Goal: Information Seeking & Learning: Learn about a topic

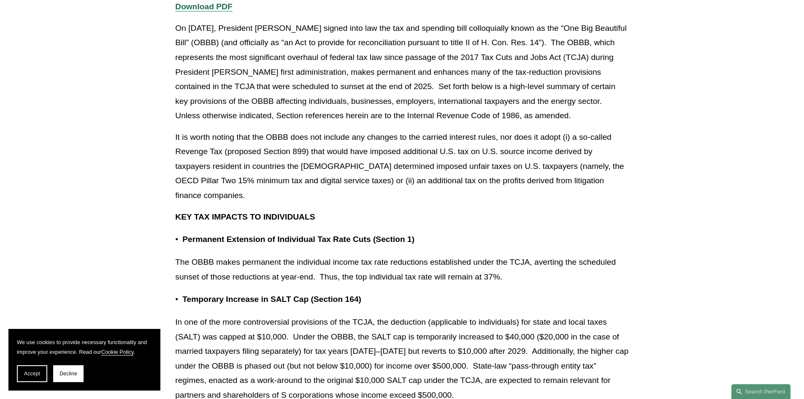
scroll to position [204, 0]
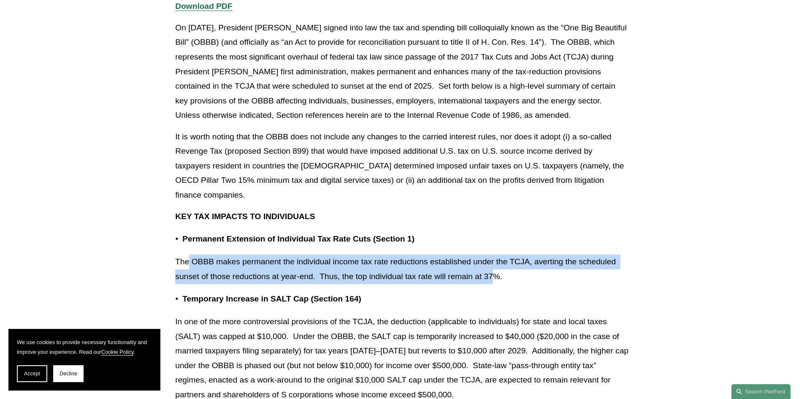
drag, startPoint x: 190, startPoint y: 255, endPoint x: 492, endPoint y: 274, distance: 302.5
click at [492, 274] on p "The OBBB makes permanent the individual income tax rate reductions established …" at bounding box center [401, 269] width 453 height 29
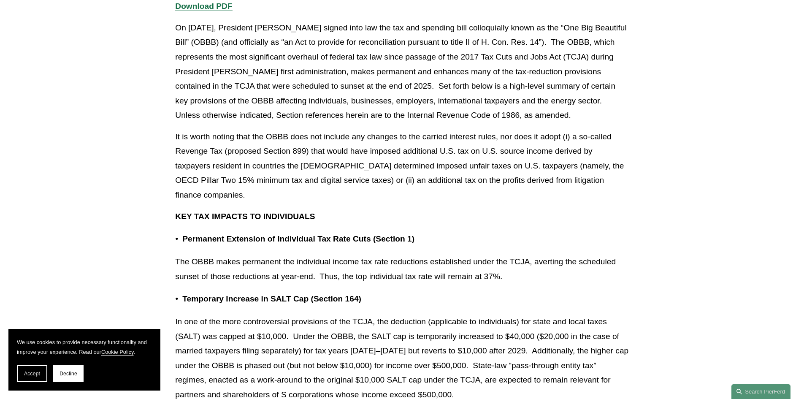
drag, startPoint x: 505, startPoint y: 279, endPoint x: 374, endPoint y: 266, distance: 131.5
click at [374, 266] on p "The OBBB makes permanent the individual income tax rate reductions established …" at bounding box center [401, 269] width 453 height 29
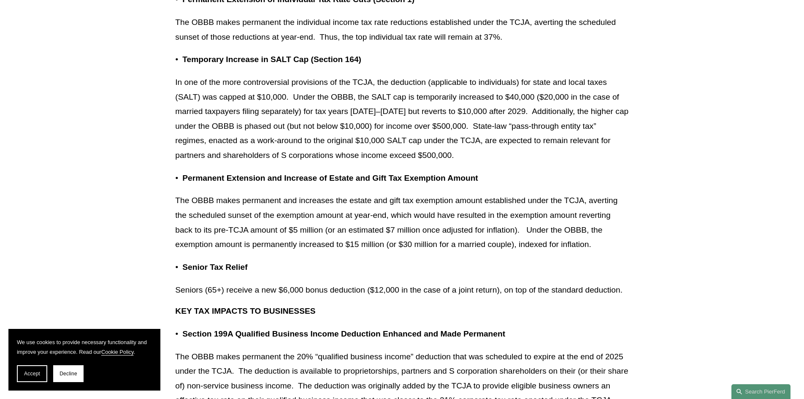
scroll to position [444, 0]
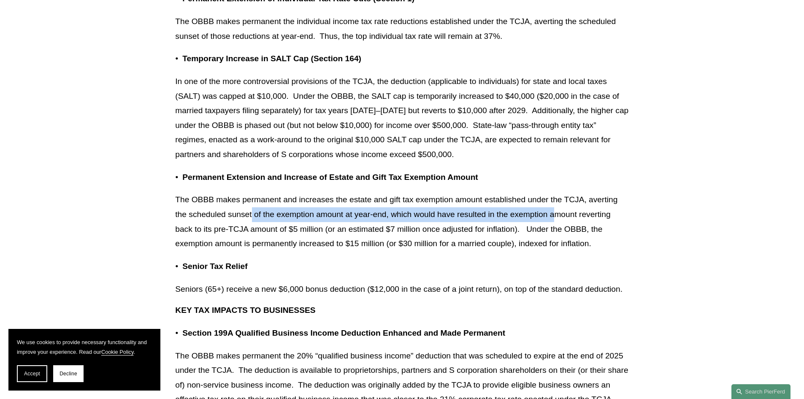
drag, startPoint x: 252, startPoint y: 209, endPoint x: 555, endPoint y: 219, distance: 303.3
click at [555, 219] on p "The OBBB makes permanent and increases the estate and gift tax exemption amount…" at bounding box center [401, 222] width 453 height 58
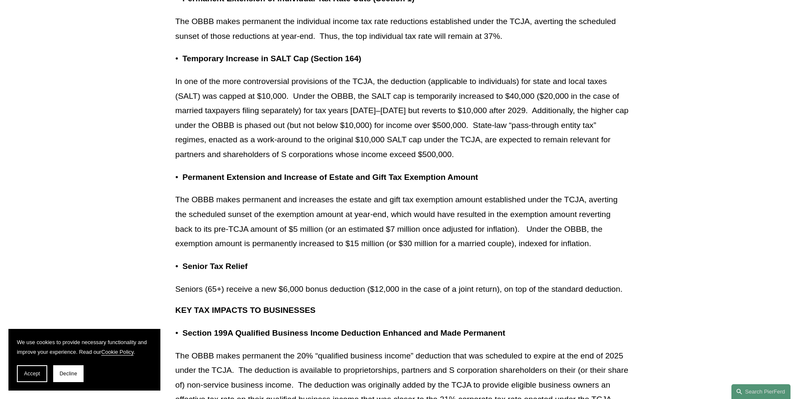
click at [563, 223] on p "The OBBB makes permanent and increases the estate and gift tax exemption amount…" at bounding box center [401, 222] width 453 height 58
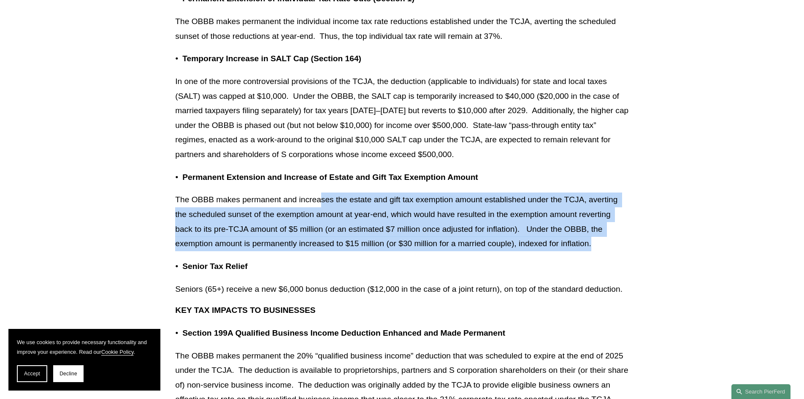
drag, startPoint x: 603, startPoint y: 244, endPoint x: 321, endPoint y: 205, distance: 285.2
click at [321, 205] on p "The OBBB makes permanent and increases the estate and gift tax exemption amount…" at bounding box center [401, 222] width 453 height 58
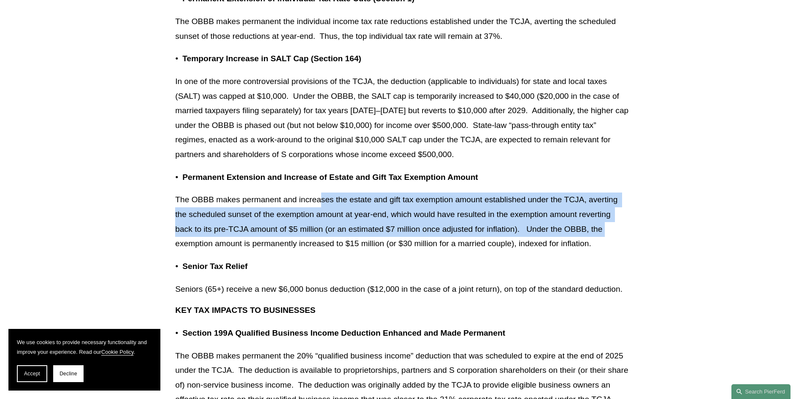
drag, startPoint x: 321, startPoint y: 205, endPoint x: 630, endPoint y: 235, distance: 310.6
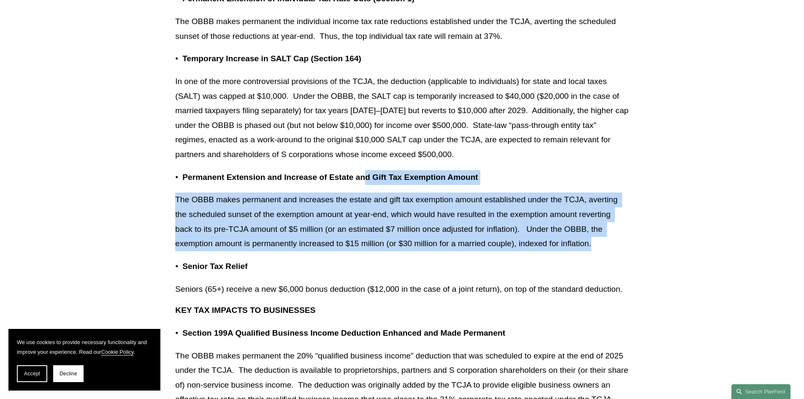
drag, startPoint x: 621, startPoint y: 240, endPoint x: 367, endPoint y: 176, distance: 261.9
drag, startPoint x: 367, startPoint y: 176, endPoint x: 321, endPoint y: 205, distance: 54.0
click at [321, 205] on p "The OBBB makes permanent and increases the estate and gift tax exemption amount…" at bounding box center [401, 222] width 453 height 58
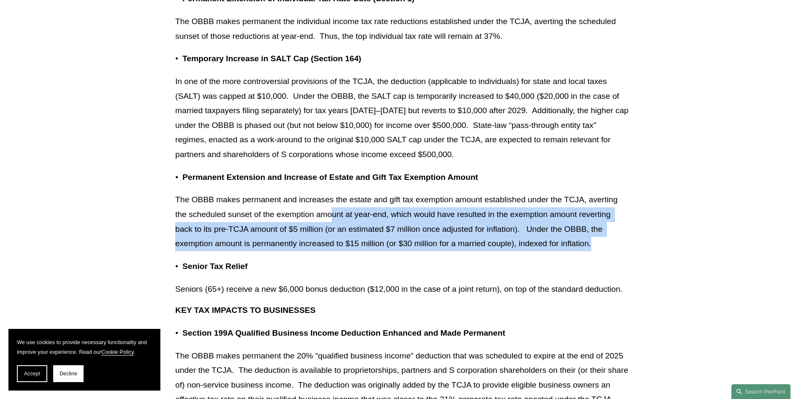
drag, startPoint x: 331, startPoint y: 221, endPoint x: 609, endPoint y: 247, distance: 279.5
click at [609, 247] on p "The OBBB makes permanent and increases the estate and gift tax exemption amount…" at bounding box center [401, 222] width 453 height 58
drag, startPoint x: 609, startPoint y: 247, endPoint x: 346, endPoint y: 208, distance: 265.5
click at [346, 208] on p "The OBBB makes permanent and increases the estate and gift tax exemption amount…" at bounding box center [401, 222] width 453 height 58
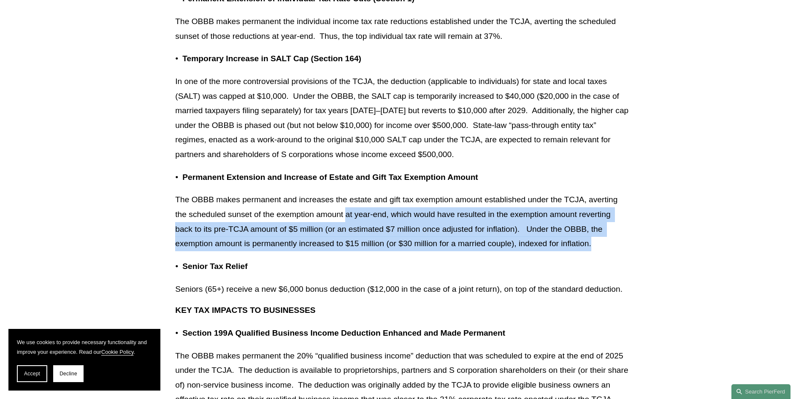
click at [346, 208] on p "The OBBB makes permanent and increases the estate and gift tax exemption amount…" at bounding box center [401, 222] width 453 height 58
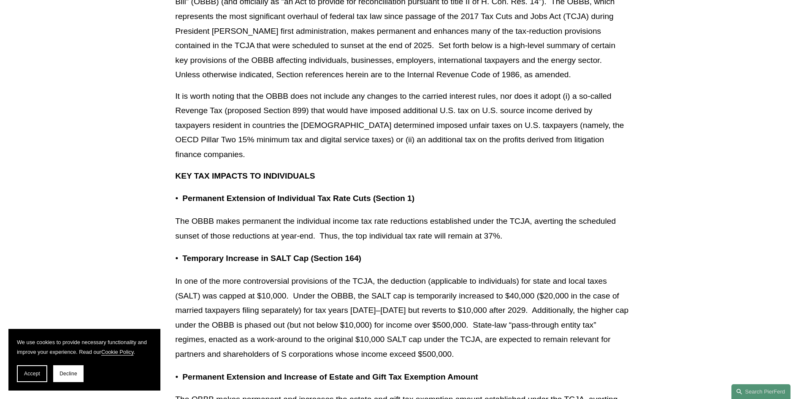
scroll to position [2637, 0]
